Goal: Book appointment/travel/reservation

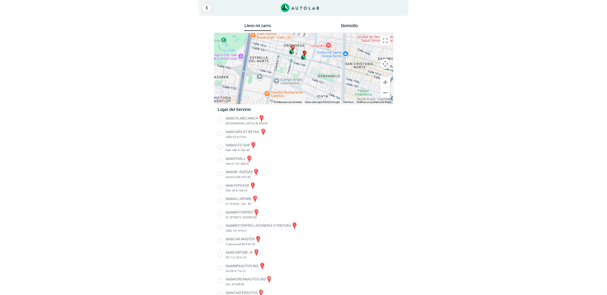
drag, startPoint x: 350, startPoint y: 81, endPoint x: 341, endPoint y: 54, distance: 27.8
click at [341, 54] on div "a b c d e f g" at bounding box center [303, 68] width 179 height 71
click at [303, 59] on div "i" at bounding box center [304, 55] width 6 height 10
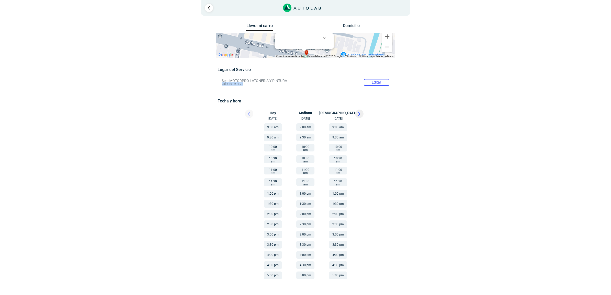
drag, startPoint x: 220, startPoint y: 84, endPoint x: 243, endPoint y: 84, distance: 23.0
click at [243, 84] on li "Sede MOTORPRO LATONERIA Y PINTURA Editar Calle 161 #16-21" at bounding box center [305, 82] width 175 height 8
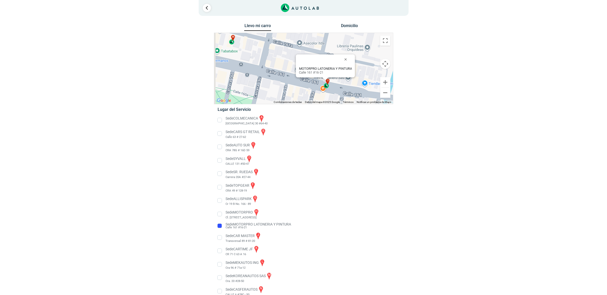
drag, startPoint x: 293, startPoint y: 80, endPoint x: 316, endPoint y: 85, distance: 23.7
click at [316, 85] on div "a b c d e f g" at bounding box center [303, 68] width 179 height 71
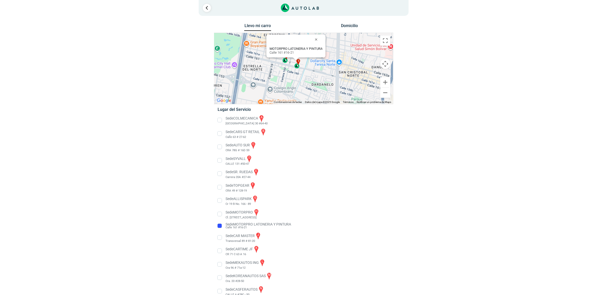
drag, startPoint x: 309, startPoint y: 87, endPoint x: 292, endPoint y: 69, distance: 24.6
click at [292, 69] on div "a b c d e f g" at bounding box center [303, 68] width 179 height 71
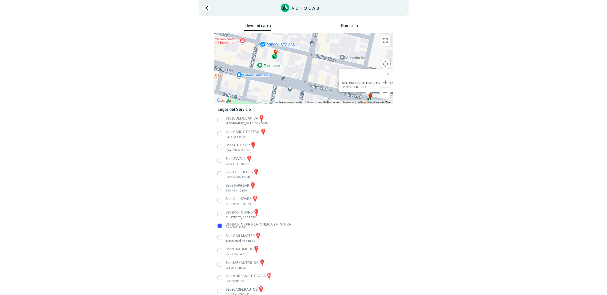
drag, startPoint x: 254, startPoint y: 65, endPoint x: 329, endPoint y: 99, distance: 82.8
click at [329, 99] on div "a b c d e f g" at bounding box center [303, 68] width 179 height 71
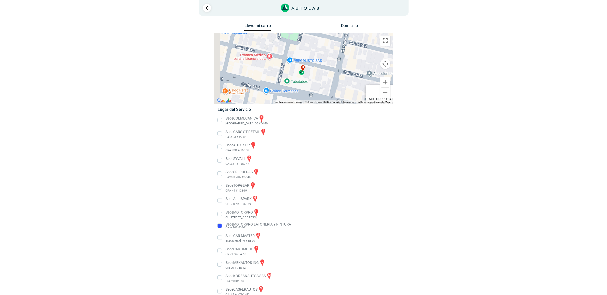
drag, startPoint x: 285, startPoint y: 67, endPoint x: 322, endPoint y: 90, distance: 43.4
click at [322, 90] on div "a b c d e f g" at bounding box center [303, 68] width 179 height 71
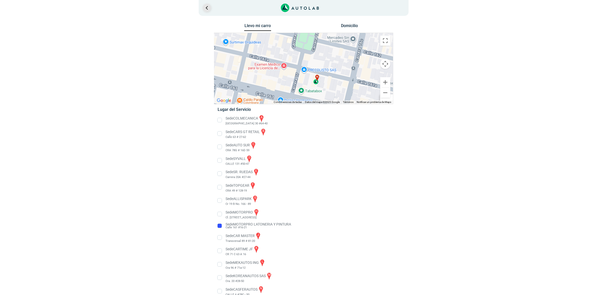
click at [207, 4] on link "Ir al paso anterior" at bounding box center [207, 8] width 8 height 8
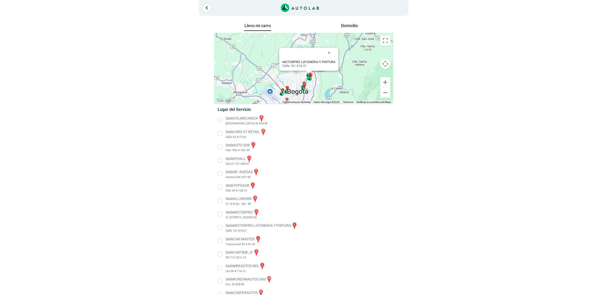
drag, startPoint x: 332, startPoint y: 78, endPoint x: 338, endPoint y: 90, distance: 13.4
click at [338, 90] on div "a b c d e f g" at bounding box center [303, 68] width 179 height 71
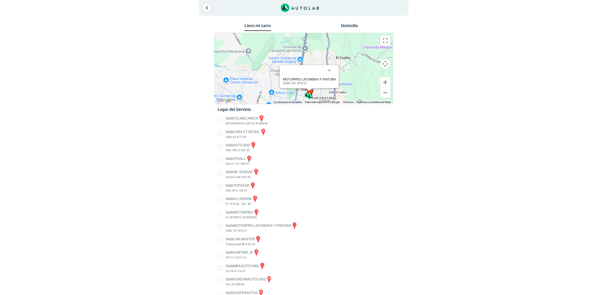
drag, startPoint x: 280, startPoint y: 82, endPoint x: 294, endPoint y: 97, distance: 20.8
click at [294, 97] on div "a b c d e f g" at bounding box center [303, 68] width 179 height 71
click at [331, 71] on button "Cerrar" at bounding box center [331, 71] width 12 height 12
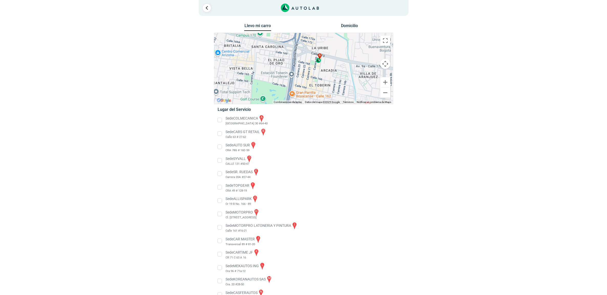
drag, startPoint x: 325, startPoint y: 89, endPoint x: 333, endPoint y: 62, distance: 28.4
click at [333, 62] on div "a b c d e f g" at bounding box center [303, 68] width 179 height 71
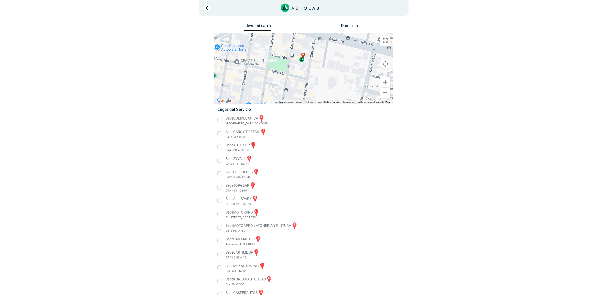
click at [302, 60] on div "g" at bounding box center [302, 58] width 6 height 10
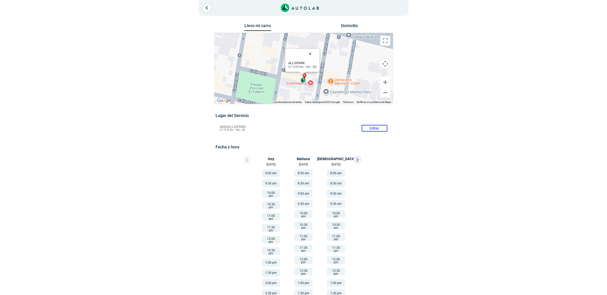
click at [311, 51] on button "Cerrar" at bounding box center [311, 54] width 12 height 12
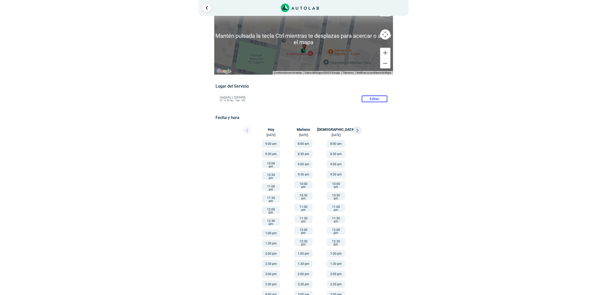
scroll to position [31, 0]
click at [387, 64] on button "Reducir" at bounding box center [385, 62] width 10 height 10
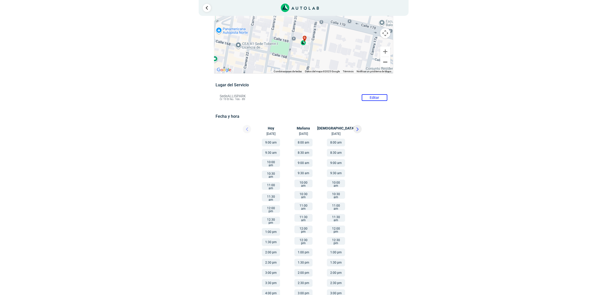
click at [387, 64] on button "Reducir" at bounding box center [385, 62] width 10 height 10
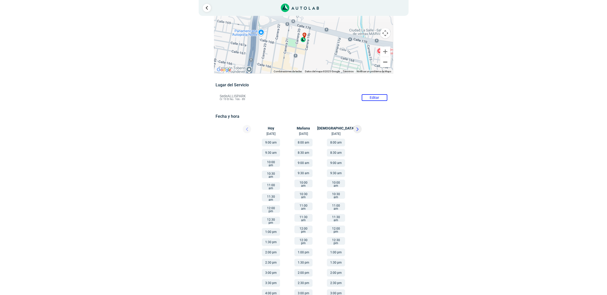
click at [387, 64] on button "Reducir" at bounding box center [385, 62] width 10 height 10
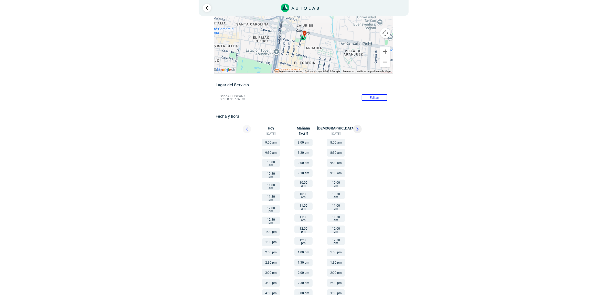
click at [384, 65] on button "Reducir" at bounding box center [385, 62] width 10 height 10
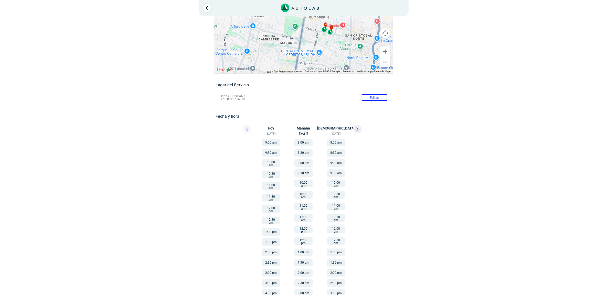
drag, startPoint x: 338, startPoint y: 58, endPoint x: 353, endPoint y: 23, distance: 38.1
click at [353, 23] on div "a b c d e f g" at bounding box center [303, 37] width 179 height 71
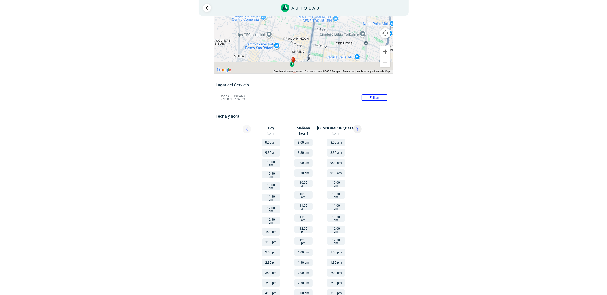
drag, startPoint x: 333, startPoint y: 56, endPoint x: 344, endPoint y: 26, distance: 32.2
click at [349, 24] on div "a b c d e f g" at bounding box center [303, 37] width 179 height 71
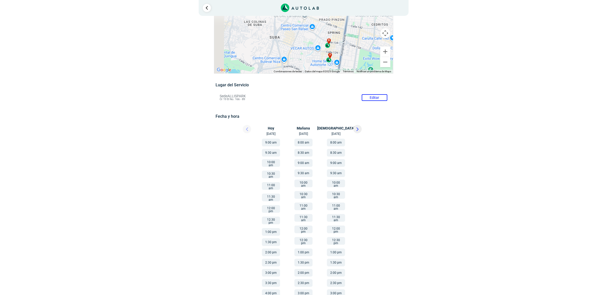
drag, startPoint x: 314, startPoint y: 50, endPoint x: 349, endPoint y: 33, distance: 39.3
click at [349, 33] on div "a b c d e f g" at bounding box center [303, 37] width 179 height 71
click at [327, 46] on div "d" at bounding box center [328, 43] width 6 height 10
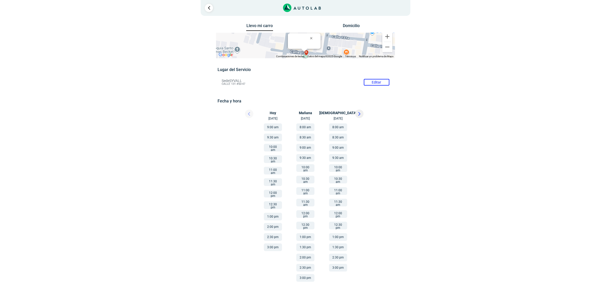
drag, startPoint x: 376, startPoint y: 141, endPoint x: 379, endPoint y: 184, distance: 43.4
click at [379, 184] on div at bounding box center [374, 203] width 46 height 165
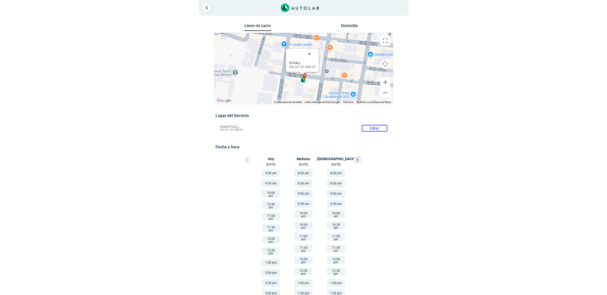
click at [310, 51] on button "Cerrar" at bounding box center [310, 54] width 12 height 12
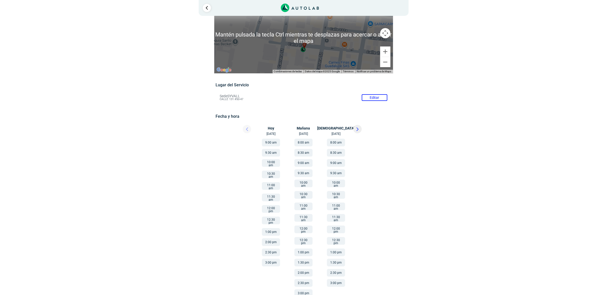
scroll to position [32, 0]
click at [385, 64] on button "Reducir" at bounding box center [385, 61] width 10 height 10
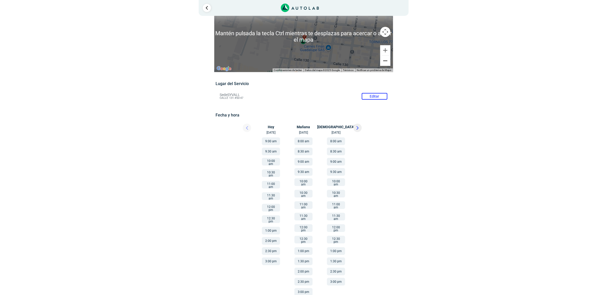
click at [385, 64] on button "Reducir" at bounding box center [385, 61] width 10 height 10
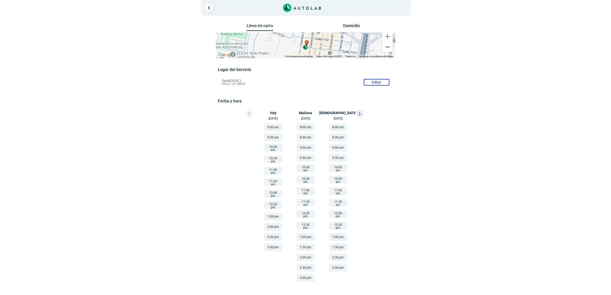
scroll to position [0, 0]
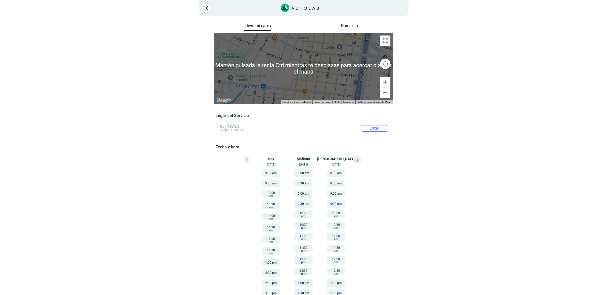
click at [384, 89] on button "Reducir" at bounding box center [385, 93] width 10 height 10
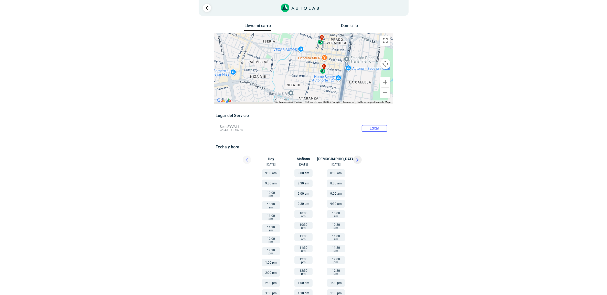
drag, startPoint x: 340, startPoint y: 83, endPoint x: 356, endPoint y: 59, distance: 29.0
click at [356, 59] on div "a b c d e f g" at bounding box center [303, 68] width 179 height 71
click at [322, 71] on div "f" at bounding box center [323, 69] width 6 height 10
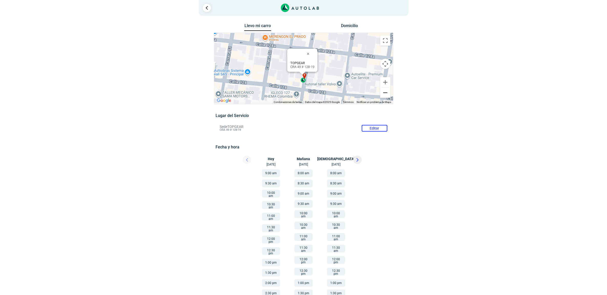
click at [383, 91] on button "Reducir" at bounding box center [385, 93] width 10 height 10
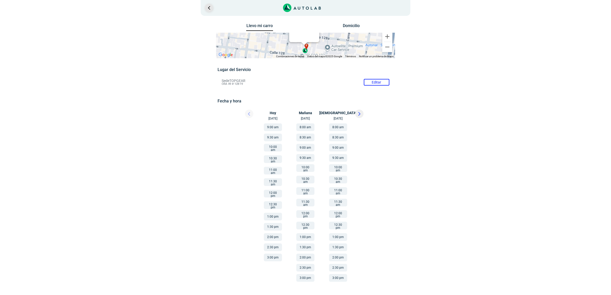
click at [210, 8] on link "Ir al paso anterior" at bounding box center [209, 8] width 8 height 8
click at [210, 10] on link "Ir al paso anterior" at bounding box center [209, 8] width 8 height 8
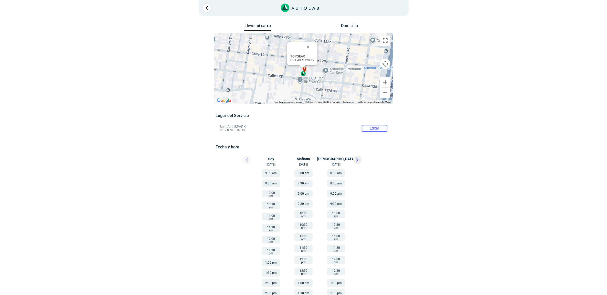
click at [307, 46] on button "Cerrar" at bounding box center [309, 47] width 12 height 12
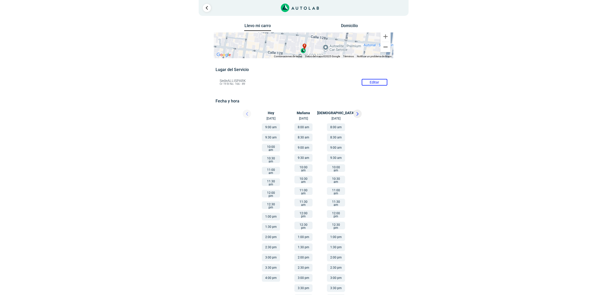
click at [387, 52] on button "Reducir" at bounding box center [385, 47] width 10 height 10
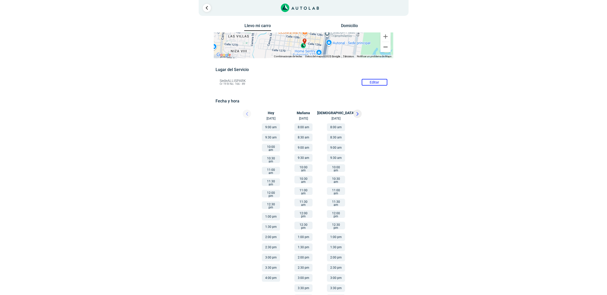
click at [387, 52] on button "Reducir" at bounding box center [385, 47] width 10 height 10
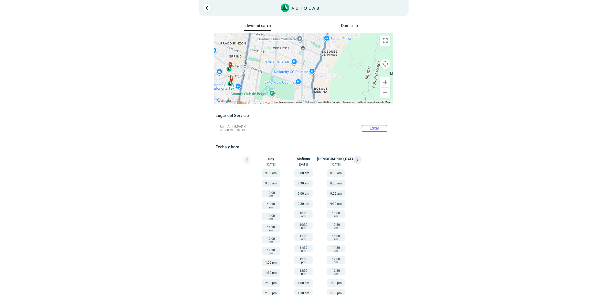
drag, startPoint x: 356, startPoint y: 63, endPoint x: 282, endPoint y: 80, distance: 75.4
click at [282, 80] on div "a b c d e f g" at bounding box center [303, 68] width 179 height 71
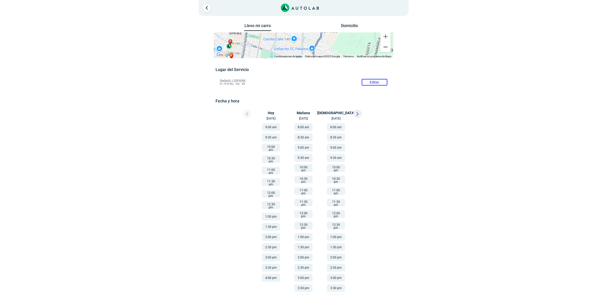
click at [388, 52] on button "Reducir" at bounding box center [385, 47] width 10 height 10
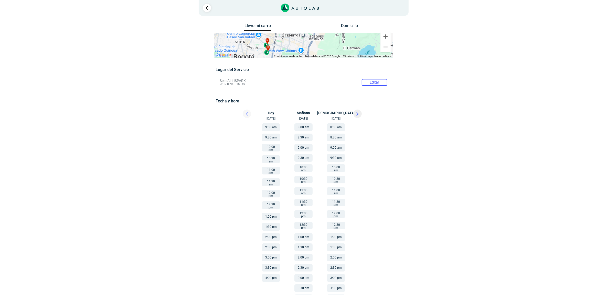
click at [388, 52] on button "Reducir" at bounding box center [385, 47] width 10 height 10
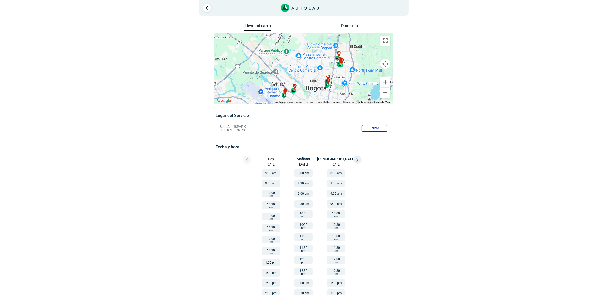
drag, startPoint x: 273, startPoint y: 75, endPoint x: 314, endPoint y: 89, distance: 43.5
click at [314, 89] on div "a b c d e f g" at bounding box center [303, 68] width 179 height 71
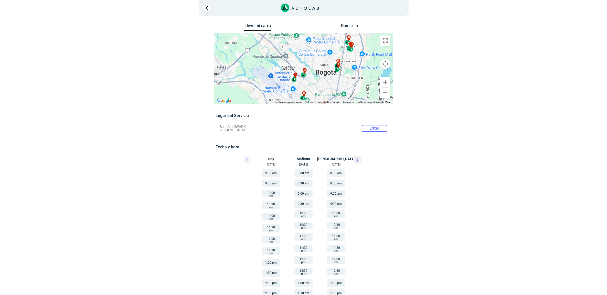
drag, startPoint x: 347, startPoint y: 90, endPoint x: 357, endPoint y: 74, distance: 18.8
click at [357, 74] on div "a b c d e f g" at bounding box center [303, 68] width 179 height 71
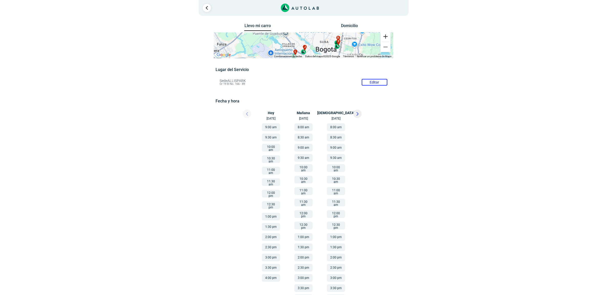
click at [382, 42] on button "Ampliar" at bounding box center [385, 36] width 10 height 10
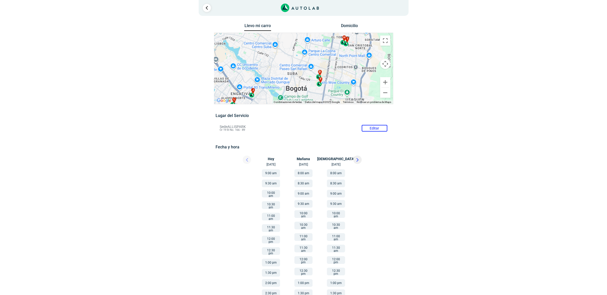
drag, startPoint x: 352, startPoint y: 54, endPoint x: 297, endPoint y: 69, distance: 57.5
click at [297, 69] on div "a b c d e f g" at bounding box center [303, 68] width 179 height 71
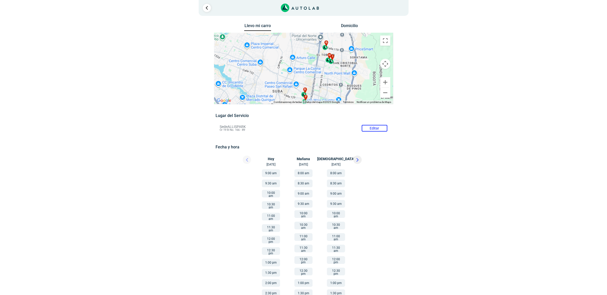
drag, startPoint x: 324, startPoint y: 60, endPoint x: 315, endPoint y: 76, distance: 19.0
click at [315, 76] on div "a b c d e f g" at bounding box center [303, 68] width 179 height 71
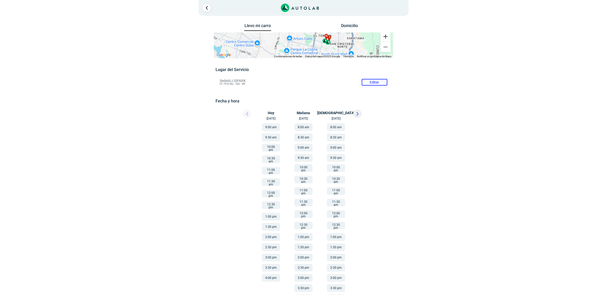
click at [385, 42] on button "Ampliar" at bounding box center [385, 36] width 10 height 10
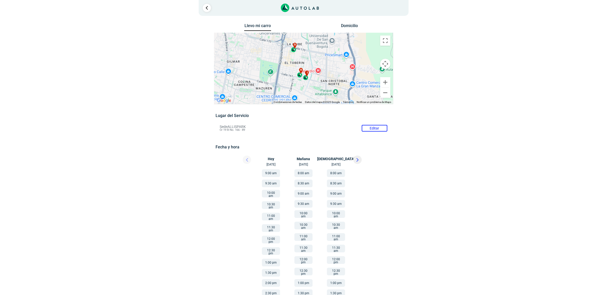
drag, startPoint x: 334, startPoint y: 59, endPoint x: 284, endPoint y: 75, distance: 52.0
click at [284, 75] on div "a b c d e f g" at bounding box center [303, 68] width 179 height 71
click at [297, 75] on div "h" at bounding box center [297, 74] width 6 height 10
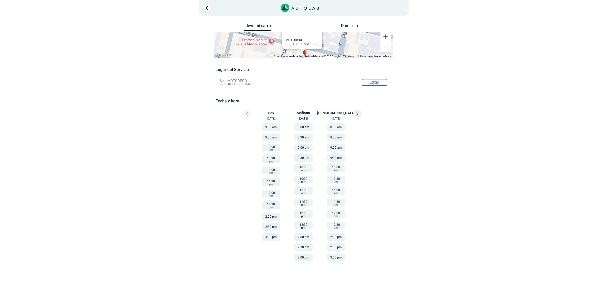
click at [386, 52] on button "Reducir" at bounding box center [385, 47] width 10 height 10
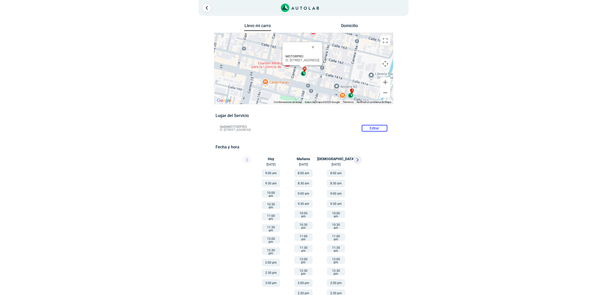
click at [349, 96] on div "i" at bounding box center [351, 94] width 6 height 10
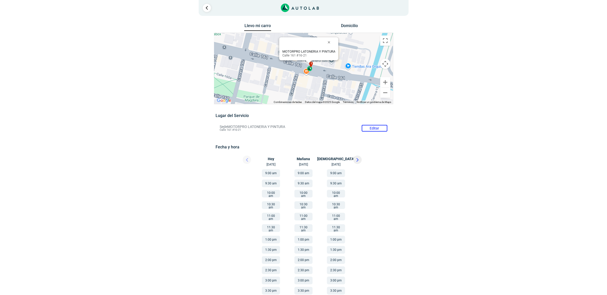
drag, startPoint x: 323, startPoint y: 87, endPoint x: 329, endPoint y: 76, distance: 12.9
click at [329, 76] on div "a b c d e f g" at bounding box center [303, 68] width 179 height 71
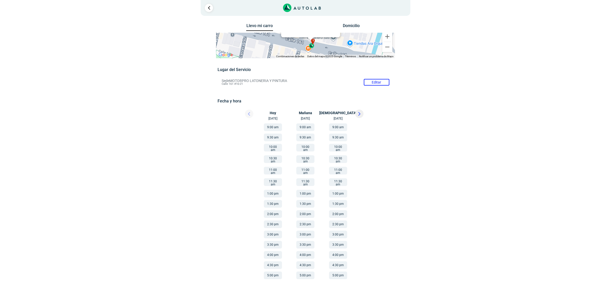
click at [251, 111] on div at bounding box center [244, 115] width 31 height 11
click at [207, 5] on link "Ir al paso anterior" at bounding box center [209, 8] width 8 height 8
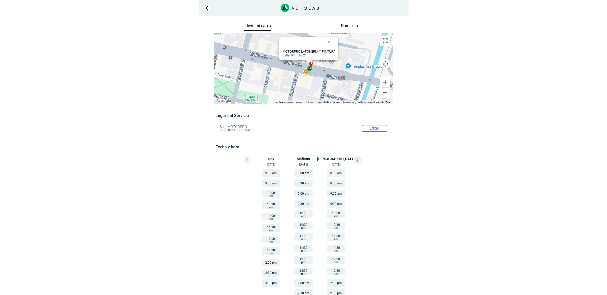
click at [385, 91] on button "Reducir" at bounding box center [385, 93] width 10 height 10
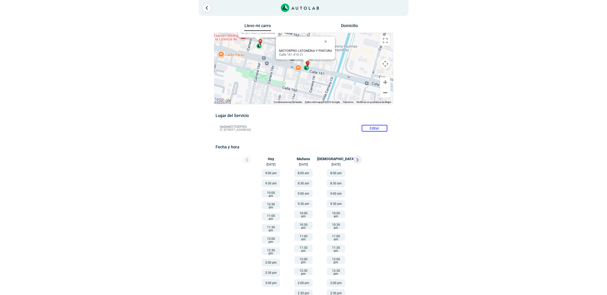
click at [385, 91] on button "Reducir" at bounding box center [385, 93] width 10 height 10
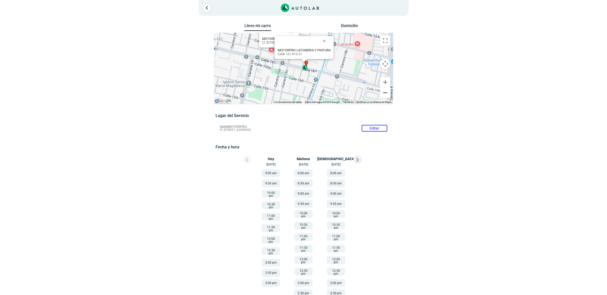
click at [385, 91] on button "Reducir" at bounding box center [385, 93] width 10 height 10
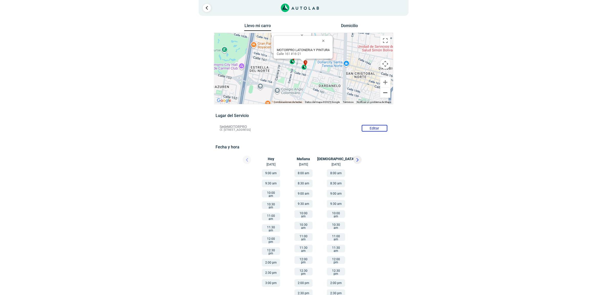
click at [385, 90] on button "Reducir" at bounding box center [385, 93] width 10 height 10
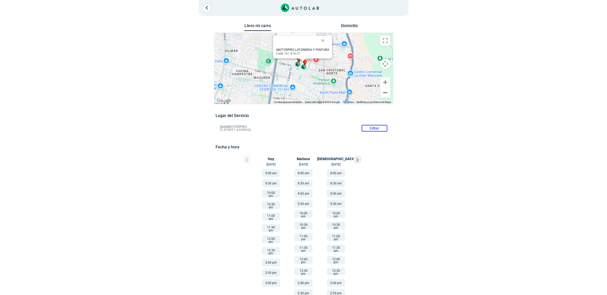
click at [384, 95] on button "Reducir" at bounding box center [385, 93] width 10 height 10
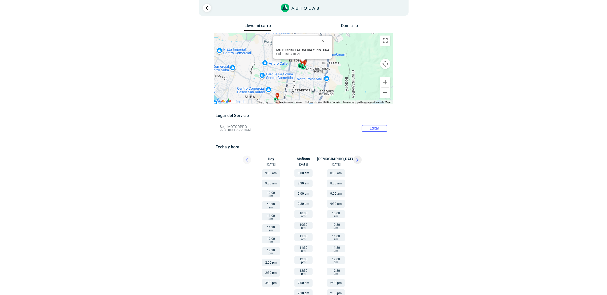
click at [385, 95] on button "Reducir" at bounding box center [385, 93] width 10 height 10
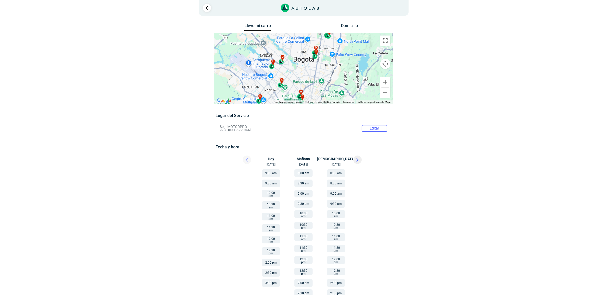
drag, startPoint x: 268, startPoint y: 59, endPoint x: 283, endPoint y: 35, distance: 29.2
click at [283, 35] on div "a b c d e f g" at bounding box center [303, 68] width 179 height 71
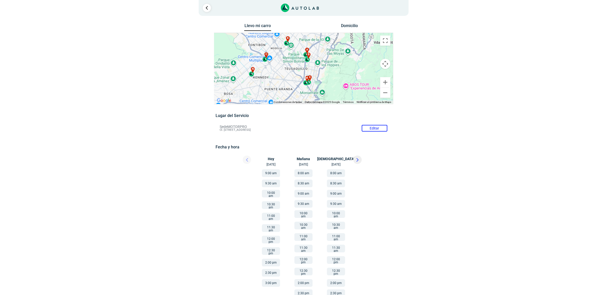
drag, startPoint x: 312, startPoint y: 78, endPoint x: 320, endPoint y: 49, distance: 30.5
click at [320, 49] on div "a b c d e f g" at bounding box center [303, 68] width 179 height 71
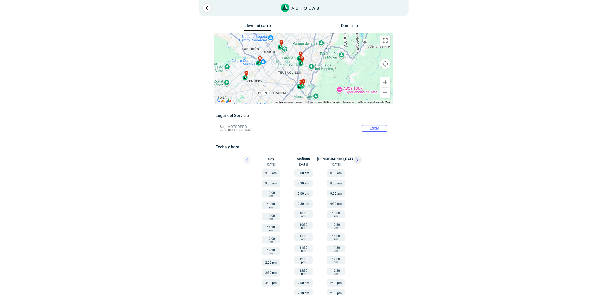
drag, startPoint x: 299, startPoint y: 58, endPoint x: 280, endPoint y: 73, distance: 23.8
click at [280, 73] on div "a b c d e f g" at bounding box center [303, 68] width 179 height 71
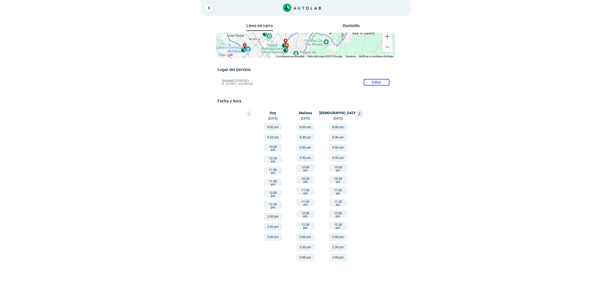
click at [358, 118] on button at bounding box center [359, 114] width 8 height 8
click at [247, 112] on button at bounding box center [249, 114] width 8 height 8
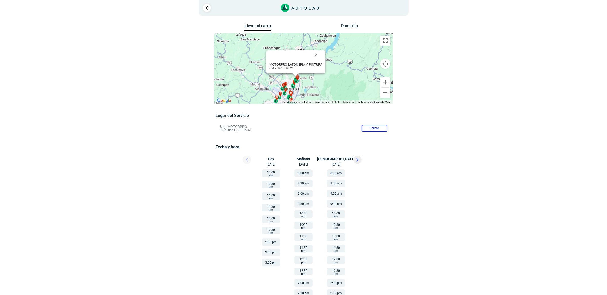
drag, startPoint x: 306, startPoint y: 49, endPoint x: 292, endPoint y: 92, distance: 45.6
click at [292, 92] on div "a b c d e f g" at bounding box center [303, 68] width 179 height 71
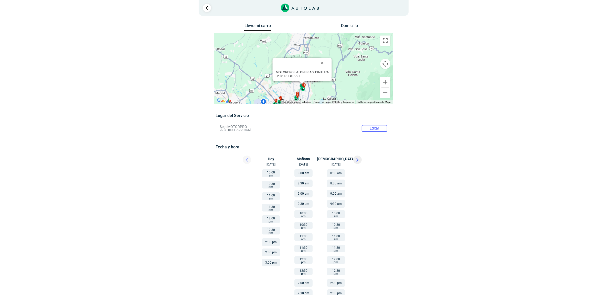
click at [323, 61] on button "Cerrar" at bounding box center [323, 63] width 12 height 12
click at [313, 61] on button "Cerrar" at bounding box center [313, 63] width 12 height 12
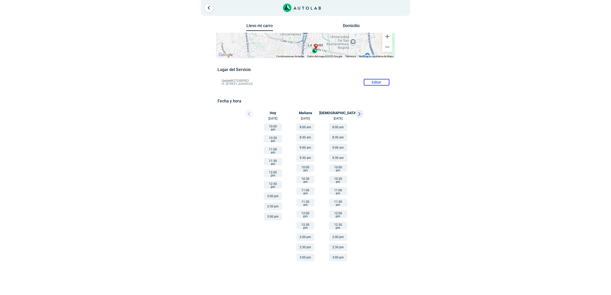
drag, startPoint x: 317, startPoint y: 88, endPoint x: 335, endPoint y: 24, distance: 66.9
click at [334, 24] on div "Llevo mi carro [GEOGRAPHIC_DATA] ← Mover a la izquierda → Mover a la derecha ↑ …" at bounding box center [305, 145] width 179 height 246
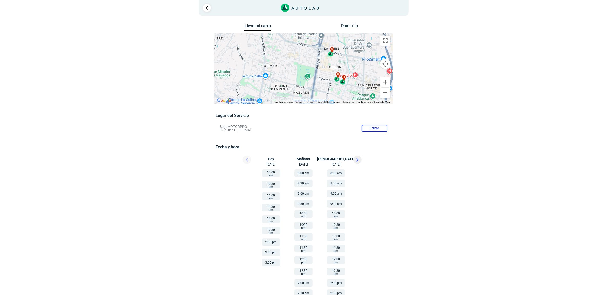
drag, startPoint x: 316, startPoint y: 80, endPoint x: 333, endPoint y: 44, distance: 39.7
click at [333, 44] on div "a b c d e f g" at bounding box center [303, 68] width 179 height 71
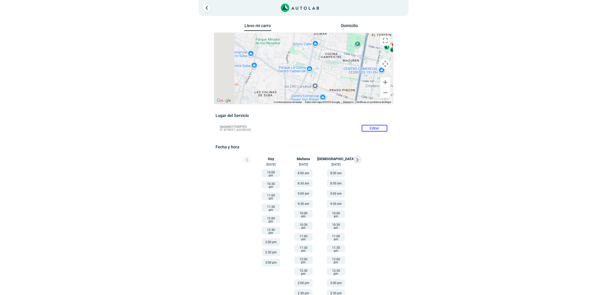
drag, startPoint x: 311, startPoint y: 77, endPoint x: 370, endPoint y: 39, distance: 70.0
click at [370, 39] on div "a b c d e f g" at bounding box center [303, 68] width 179 height 71
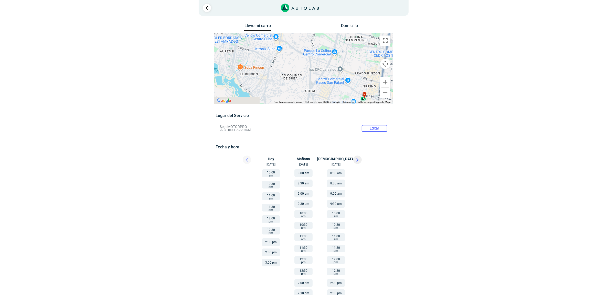
drag, startPoint x: 314, startPoint y: 70, endPoint x: 338, endPoint y: 53, distance: 29.2
click at [338, 53] on div "a b c d e f g" at bounding box center [303, 68] width 179 height 71
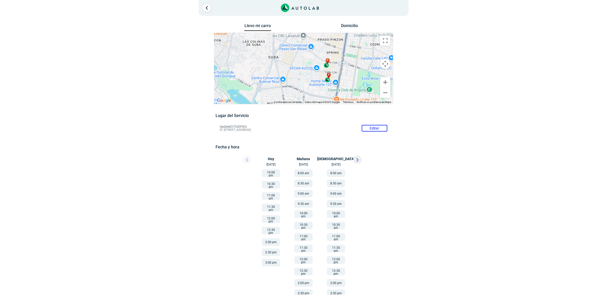
drag, startPoint x: 336, startPoint y: 79, endPoint x: 285, endPoint y: 47, distance: 60.2
click at [285, 47] on div "a b c d e f g" at bounding box center [303, 68] width 179 height 71
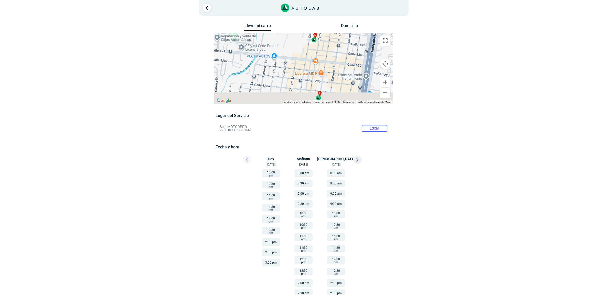
drag, startPoint x: 347, startPoint y: 76, endPoint x: 326, endPoint y: 48, distance: 34.9
click at [326, 48] on div "a b c d e f g" at bounding box center [303, 68] width 179 height 71
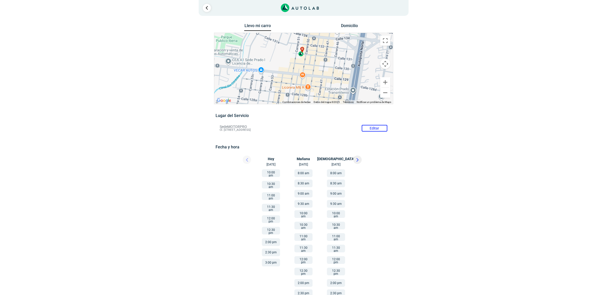
drag, startPoint x: 309, startPoint y: 68, endPoint x: 307, endPoint y: 73, distance: 5.0
click at [307, 73] on div "a b c d e f g" at bounding box center [303, 68] width 179 height 71
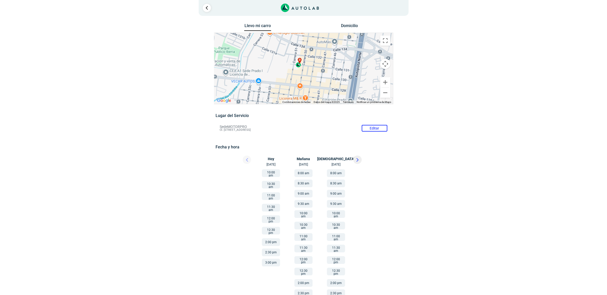
click at [298, 65] on div "d" at bounding box center [298, 62] width 6 height 9
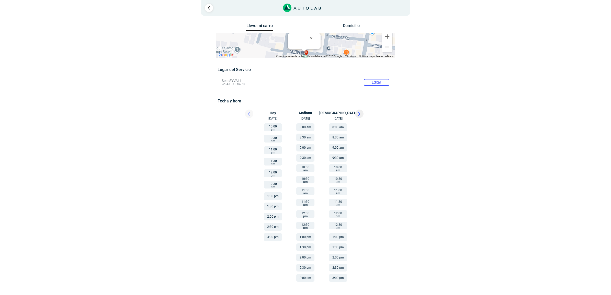
click button "Cerrar" at bounding box center [312, 38] width 12 height 12
